Goal: Check status: Check status

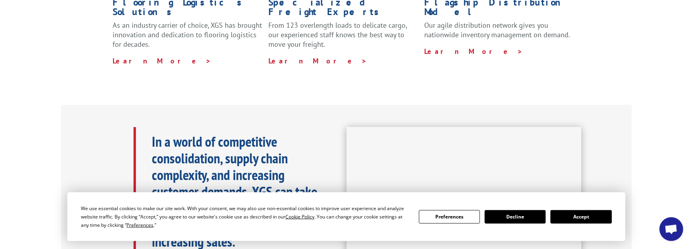
scroll to position [409, 0]
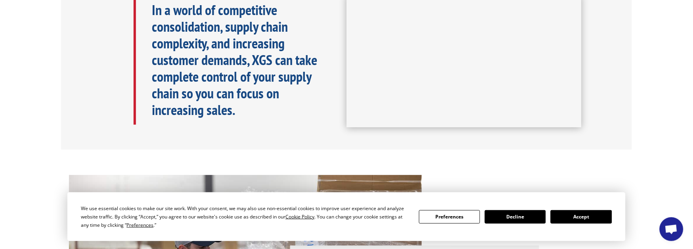
click at [575, 218] on button "Accept" at bounding box center [580, 216] width 61 height 13
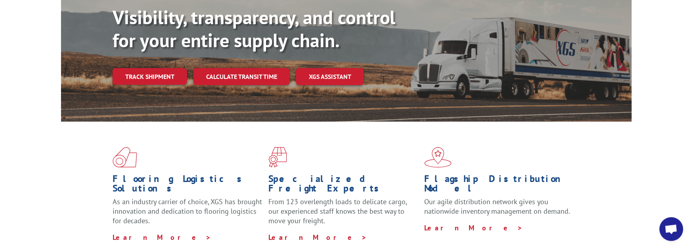
scroll to position [0, 0]
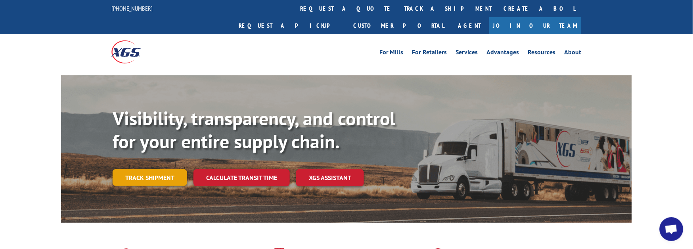
click at [162, 169] on link "Track shipment" at bounding box center [150, 177] width 74 height 17
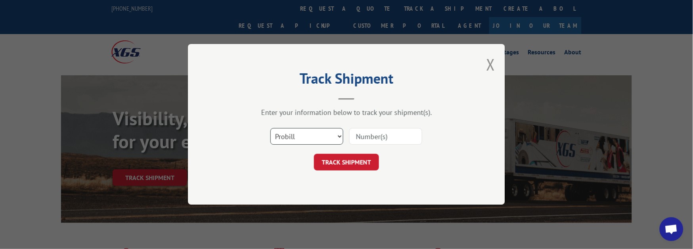
click at [336, 135] on select "Select category... Probill BOL PO" at bounding box center [306, 136] width 73 height 17
click at [375, 128] on input at bounding box center [385, 136] width 73 height 17
click at [374, 134] on input at bounding box center [385, 136] width 73 height 17
paste input "16944846"
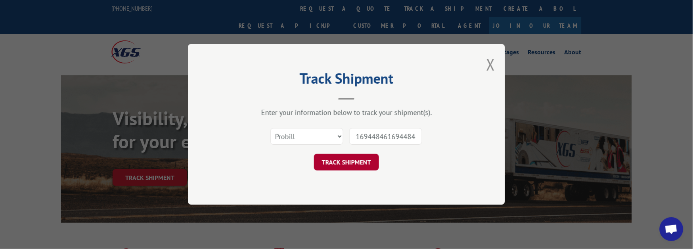
scroll to position [0, 2]
click at [381, 131] on input "1694484616944846" at bounding box center [385, 136] width 73 height 17
paste input
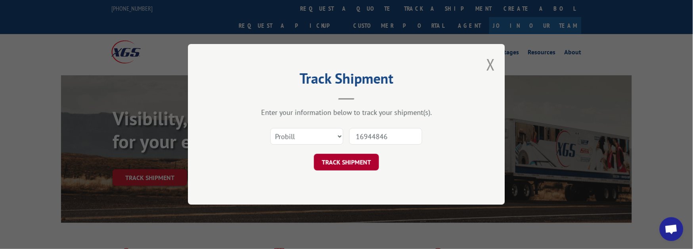
type input "16944846"
click at [357, 164] on button "TRACK SHIPMENT" at bounding box center [346, 162] width 65 height 17
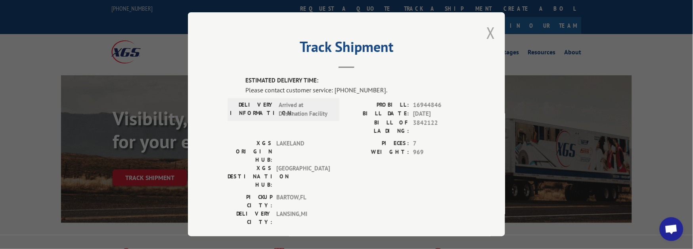
click at [486, 36] on button "Close modal" at bounding box center [490, 32] width 9 height 21
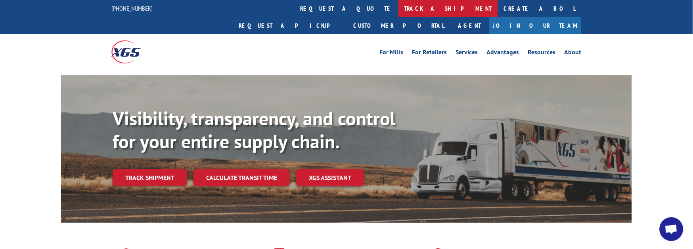
click at [398, 8] on link "track a shipment" at bounding box center [447, 8] width 99 height 17
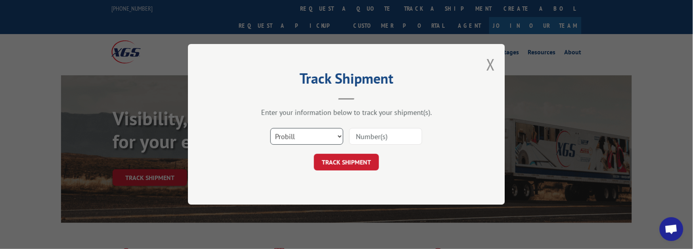
click at [313, 141] on select "Select category... Probill BOL PO" at bounding box center [306, 136] width 73 height 17
select select "po"
click at [270, 128] on select "Select category... Probill BOL PO" at bounding box center [306, 136] width 73 height 17
click at [386, 140] on input at bounding box center [385, 136] width 73 height 17
paste input "16944846"
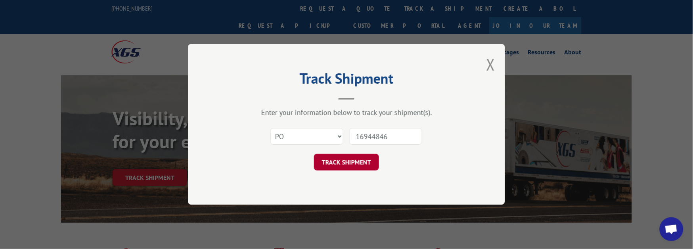
type input "16944846"
click at [364, 163] on button "TRACK SHIPMENT" at bounding box center [346, 162] width 65 height 17
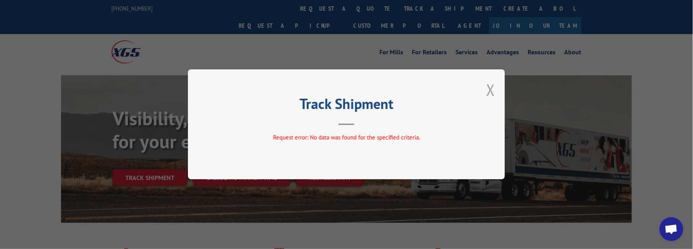
click at [491, 91] on button "Close modal" at bounding box center [490, 89] width 9 height 21
